Goal: Task Accomplishment & Management: Complete application form

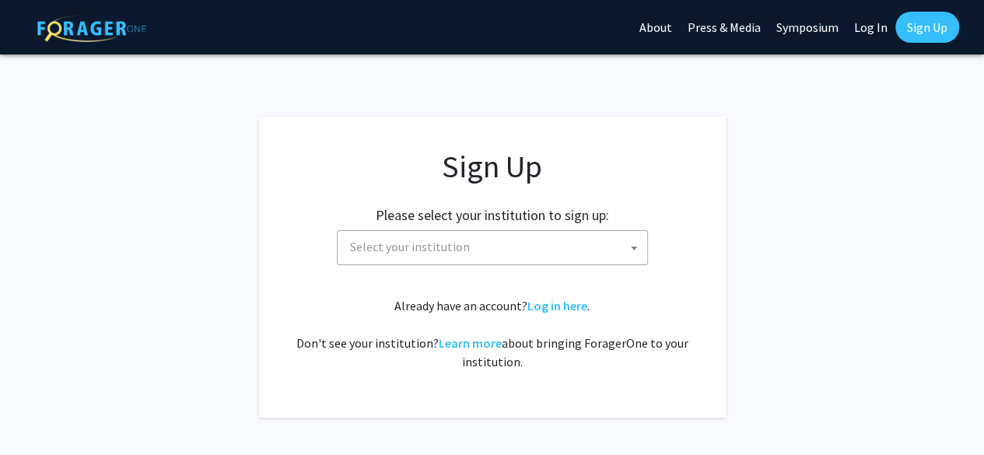
click at [468, 254] on span "Select your institution" at bounding box center [495, 247] width 303 height 32
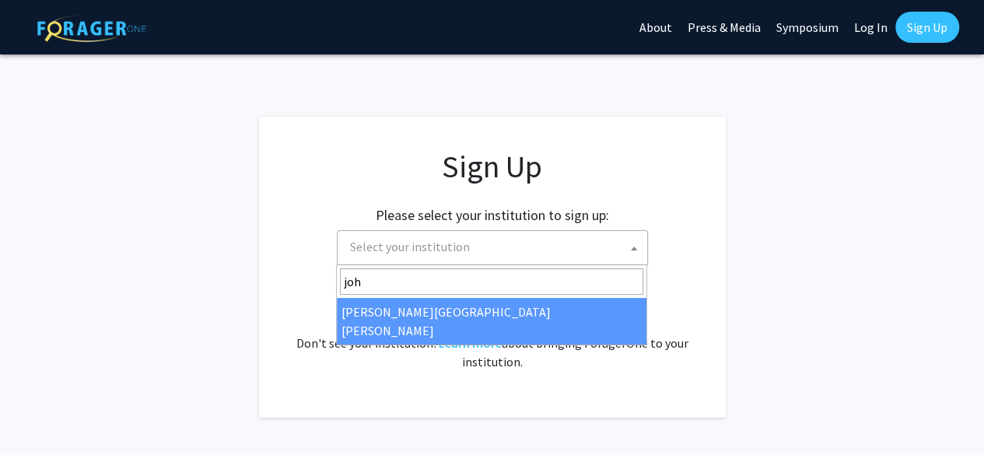
type input "joh"
select select "1"
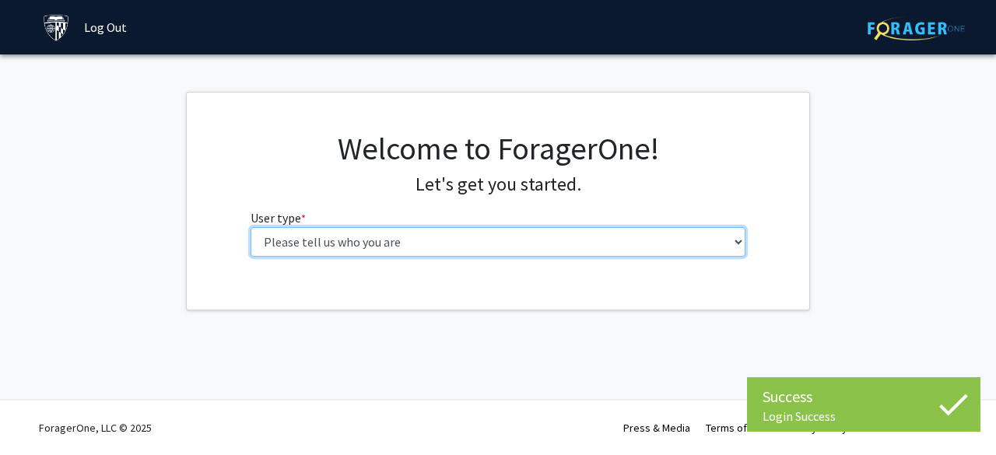
click at [380, 245] on select "Please tell us who you are Undergraduate Student Master's Student Doctoral Cand…" at bounding box center [497, 242] width 495 height 30
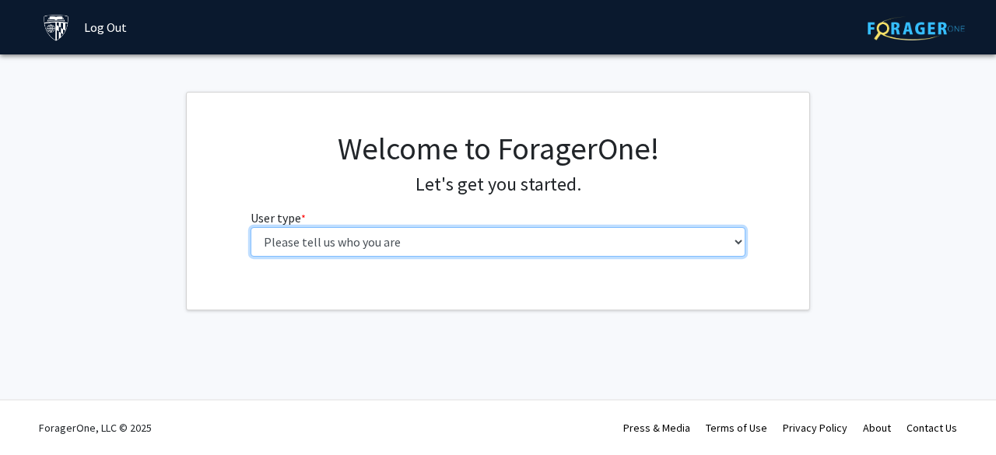
select select "2: masters"
click at [250, 227] on select "Please tell us who you are Undergraduate Student Master's Student Doctoral Cand…" at bounding box center [497, 242] width 495 height 30
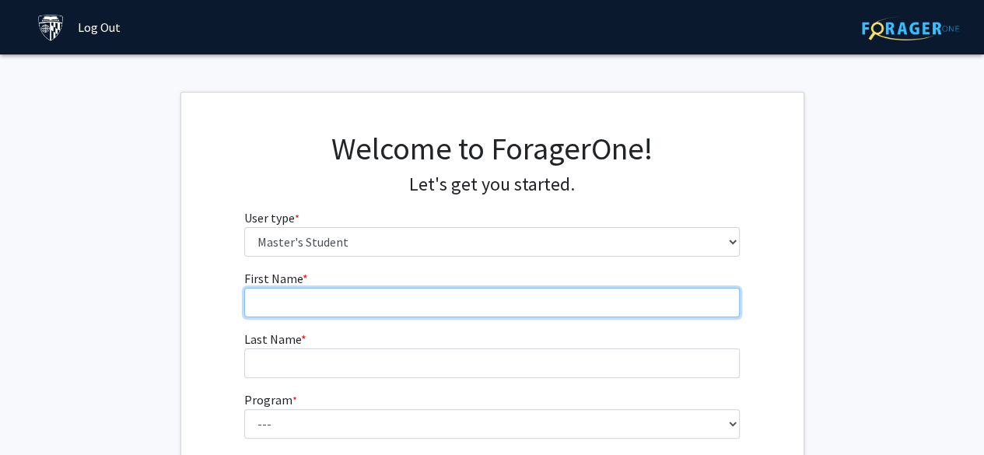
click at [341, 299] on input "First Name * required" at bounding box center [491, 303] width 495 height 30
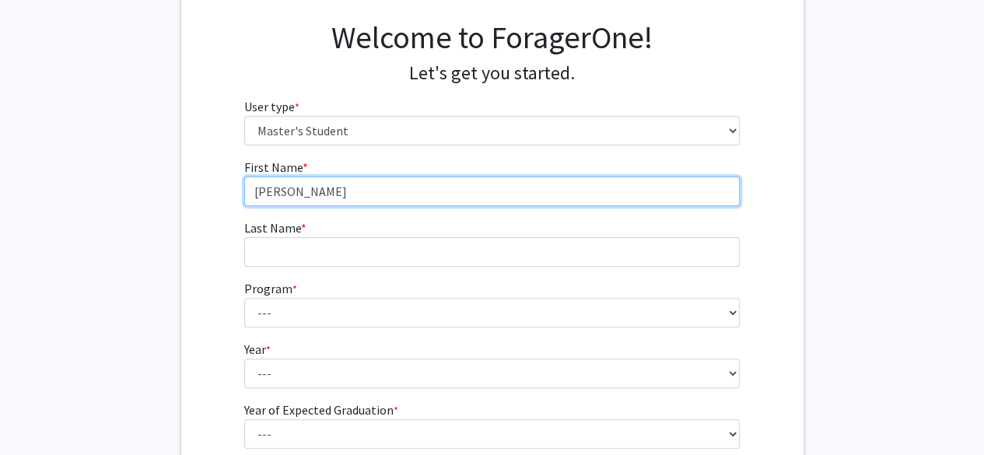
type input "Liza"
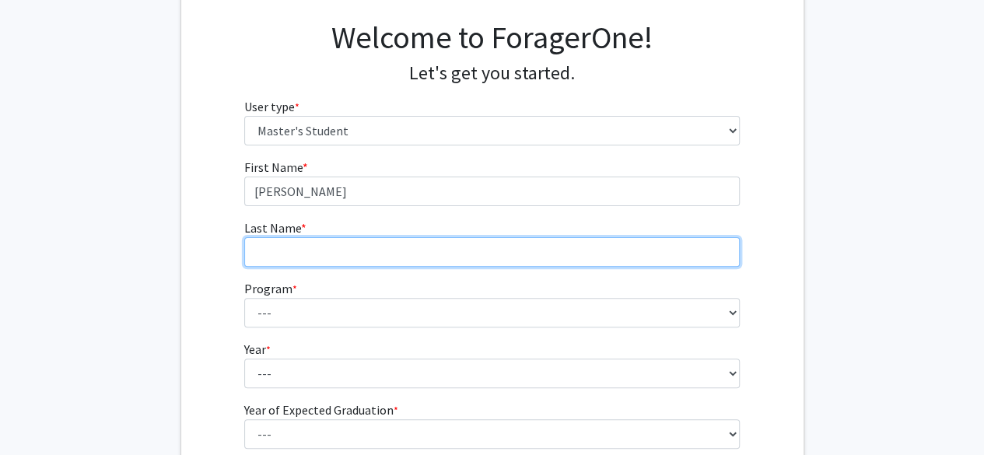
click at [277, 250] on input "Last Name * required" at bounding box center [491, 252] width 495 height 30
type input "Broydo"
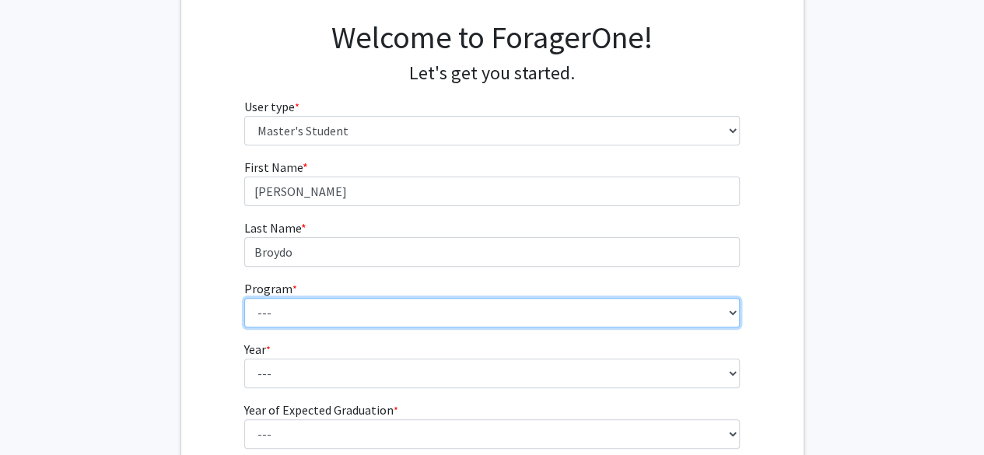
click at [295, 313] on select "--- Anatomy Education Applied and Computational Mathematics Applied Biomedical …" at bounding box center [491, 313] width 495 height 30
select select "84: 70"
click at [244, 298] on select "--- Anatomy Education Applied and Computational Mathematics Applied Biomedical …" at bounding box center [491, 313] width 495 height 30
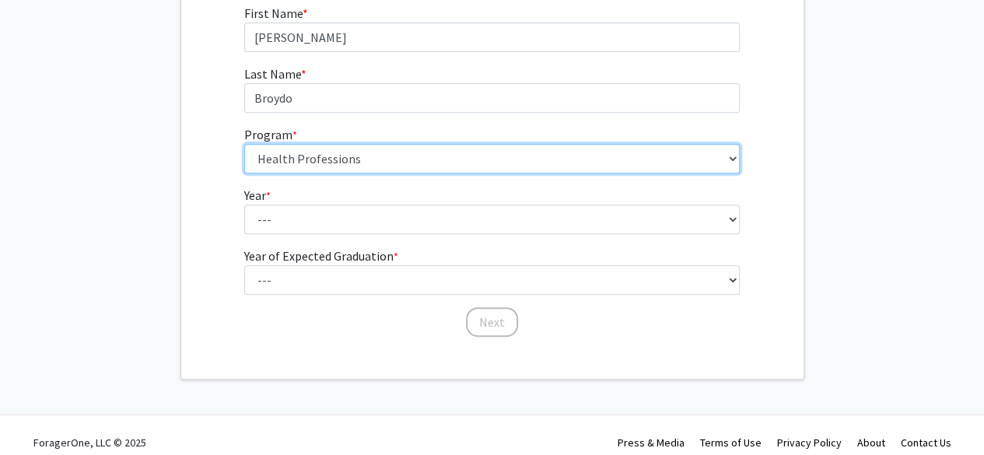
scroll to position [278, 0]
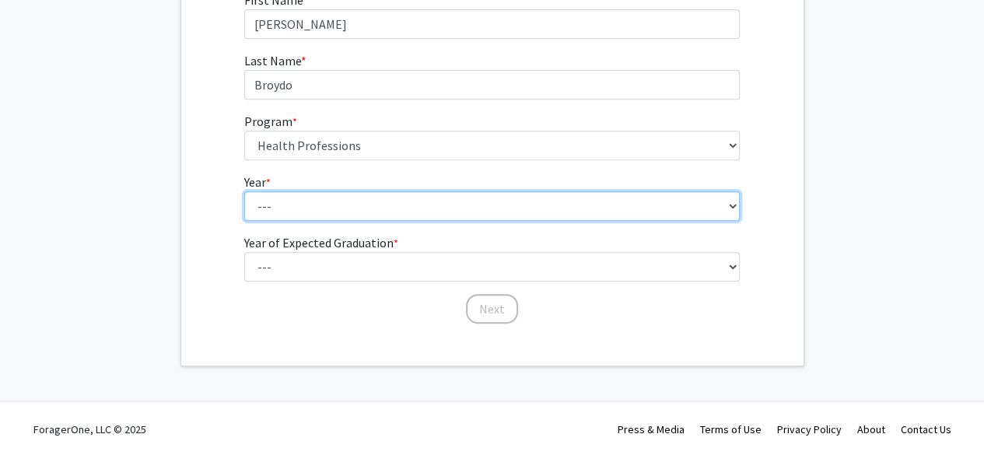
click at [306, 191] on select "--- First Year Second Year" at bounding box center [491, 206] width 495 height 30
select select "1: first_year"
click at [244, 191] on select "--- First Year Second Year" at bounding box center [491, 206] width 495 height 30
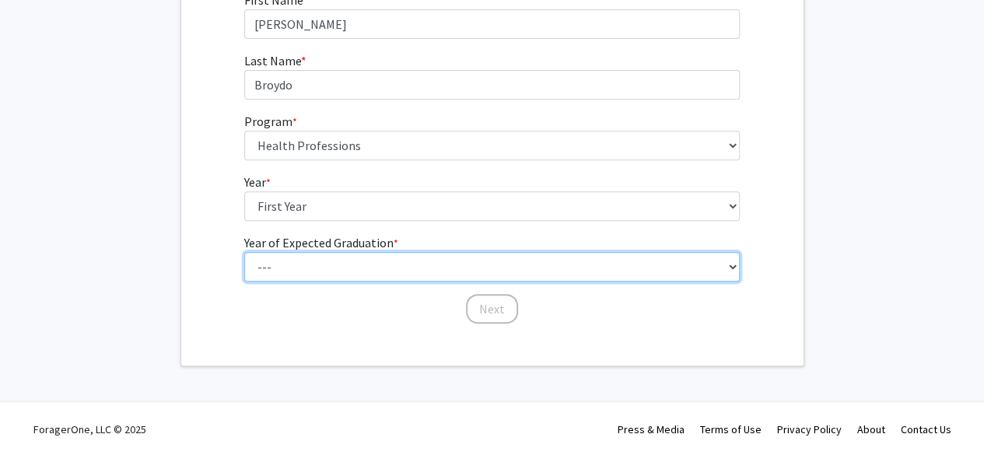
click at [288, 265] on select "--- 2025 2026 2027 2028 2029 2030 2031 2032 2033 2034" at bounding box center [491, 267] width 495 height 30
select select "3: 2027"
click at [244, 252] on select "--- 2025 2026 2027 2028 2029 2030 2031 2032 2033 2034" at bounding box center [491, 267] width 495 height 30
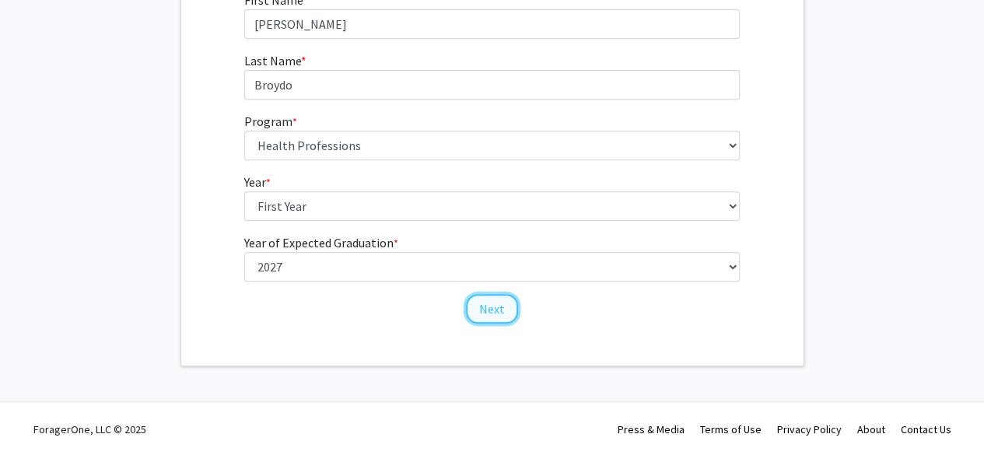
click at [497, 310] on button "Next" at bounding box center [492, 309] width 52 height 30
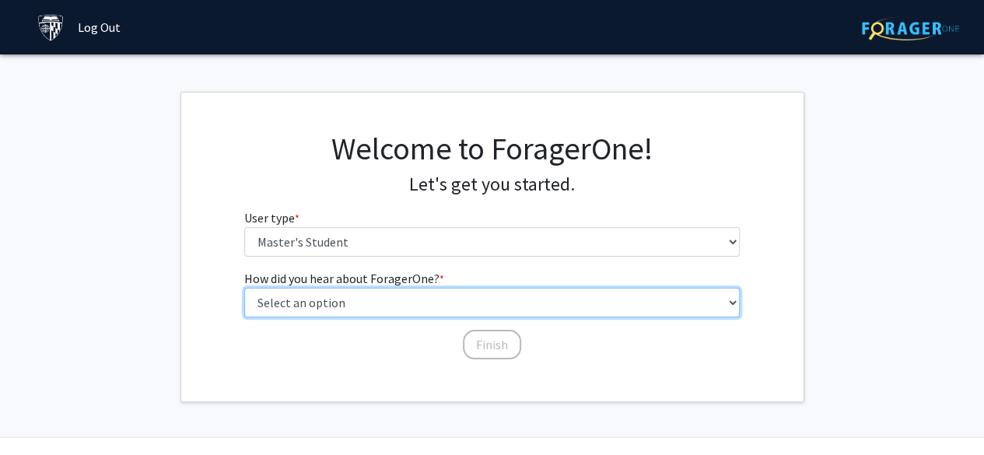
click at [390, 303] on select "Select an option Peer/student recommendation Faculty/staff recommendation Unive…" at bounding box center [491, 303] width 495 height 30
select select "3: university_website"
click at [244, 288] on select "Select an option Peer/student recommendation Faculty/staff recommendation Unive…" at bounding box center [491, 303] width 495 height 30
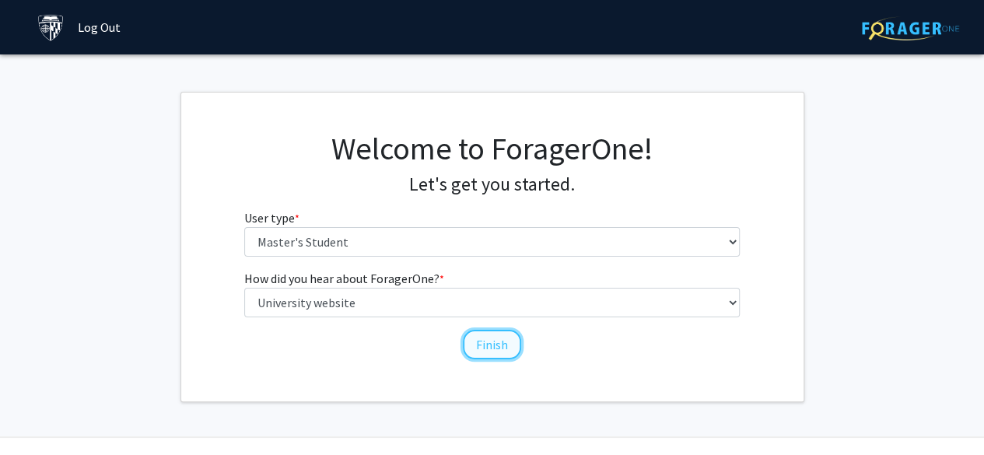
click at [493, 355] on button "Finish" at bounding box center [492, 345] width 58 height 30
